Goal: Navigation & Orientation: Find specific page/section

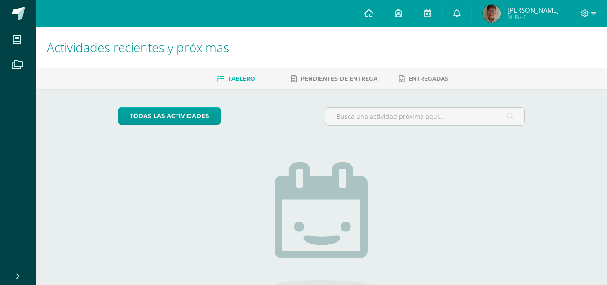
click at [376, 22] on link at bounding box center [369, 13] width 31 height 27
click at [471, 13] on link at bounding box center [457, 13] width 29 height 27
